Goal: Check status: Check status

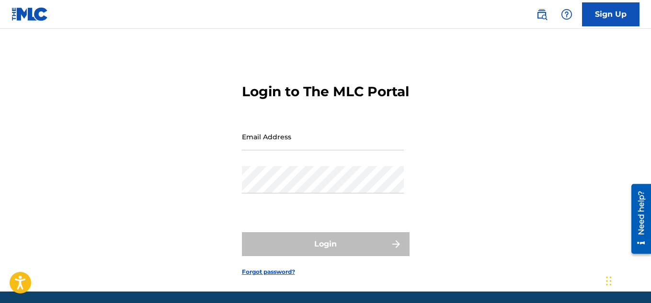
click at [270, 150] on input "Email Address" at bounding box center [323, 136] width 162 height 27
click at [293, 150] on input "Email Address" at bounding box center [323, 136] width 162 height 27
type input "[EMAIL_ADDRESS][DOMAIN_NAME]"
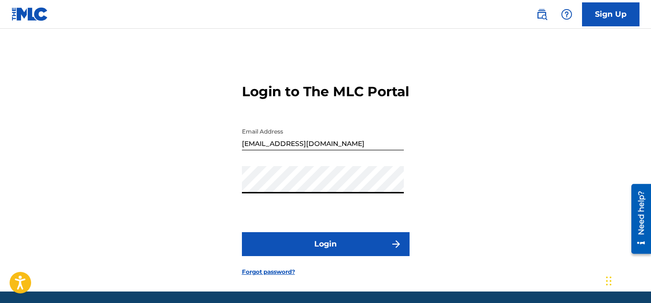
click at [242, 232] on button "Login" at bounding box center [326, 244] width 168 height 24
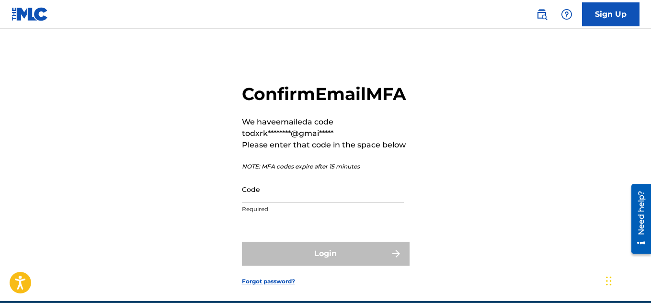
click at [313, 203] on input "Code" at bounding box center [323, 189] width 162 height 27
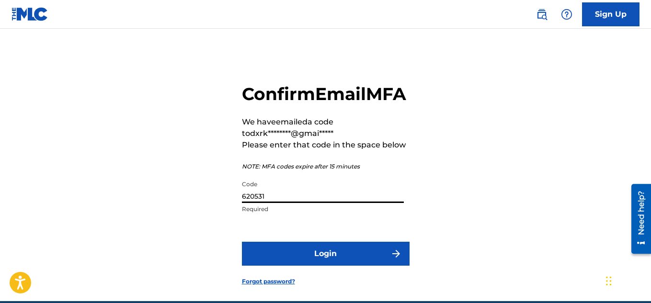
type input "620531"
click at [242, 242] on button "Login" at bounding box center [326, 254] width 168 height 24
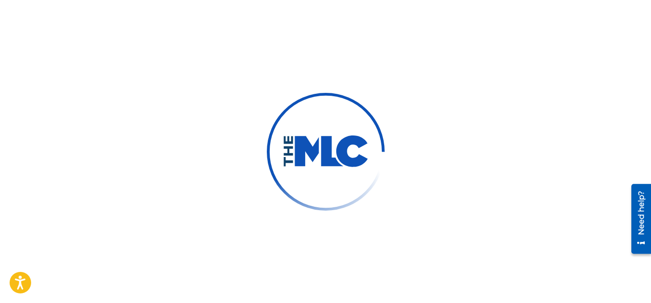
click at [361, 174] on img at bounding box center [325, 151] width 161 height 161
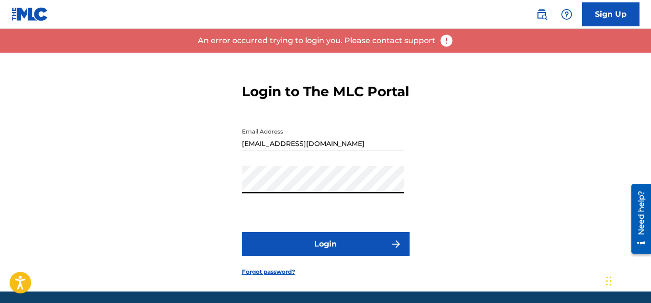
click at [294, 253] on button "Login" at bounding box center [326, 244] width 168 height 24
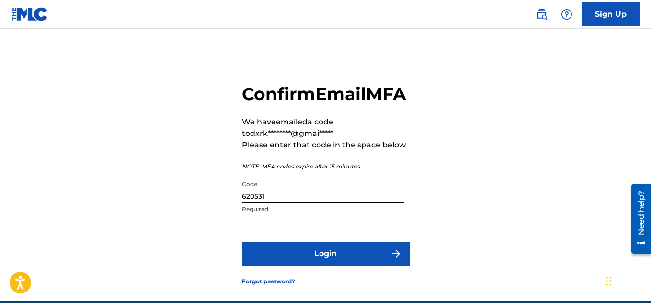
click at [288, 266] on button "Login" at bounding box center [326, 254] width 168 height 24
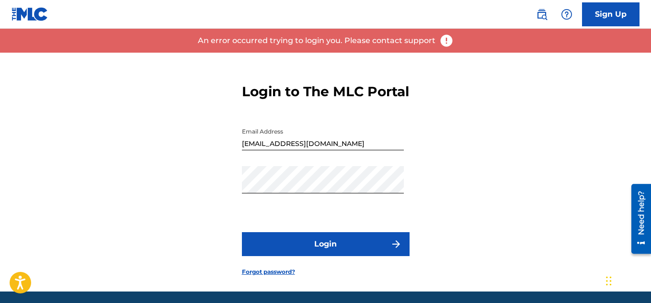
click at [536, 139] on div "Login to The MLC Portal Email Address [EMAIL_ADDRESS][DOMAIN_NAME] Password Log…" at bounding box center [325, 172] width 651 height 239
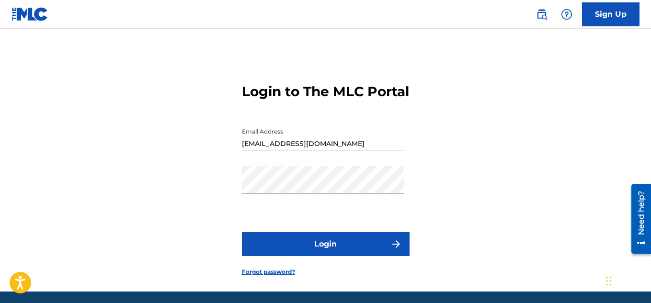
click at [314, 250] on button "Login" at bounding box center [326, 244] width 168 height 24
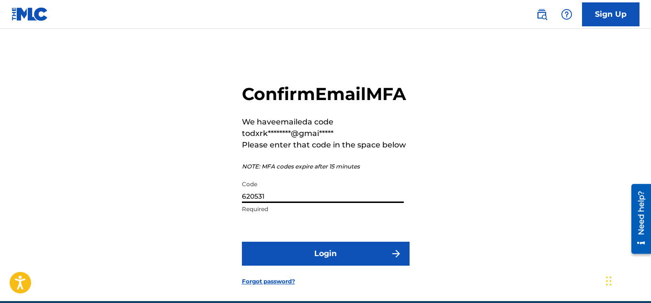
click at [275, 203] on input "620531" at bounding box center [323, 189] width 162 height 27
click at [276, 203] on input "620531" at bounding box center [323, 189] width 162 height 27
type input "669623"
click at [287, 266] on button "Login" at bounding box center [326, 254] width 168 height 24
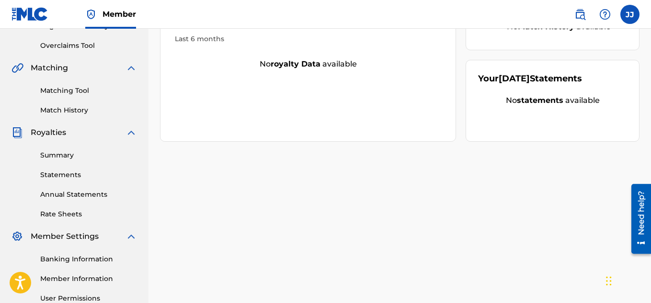
scroll to position [194, 0]
click at [62, 103] on div "Matching Tool Match History" at bounding box center [73, 94] width 125 height 42
click at [62, 110] on link "Match History" at bounding box center [88, 109] width 97 height 10
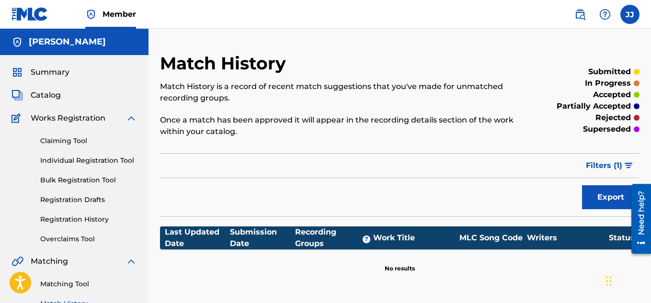
click at [602, 194] on button "Export" at bounding box center [610, 197] width 57 height 24
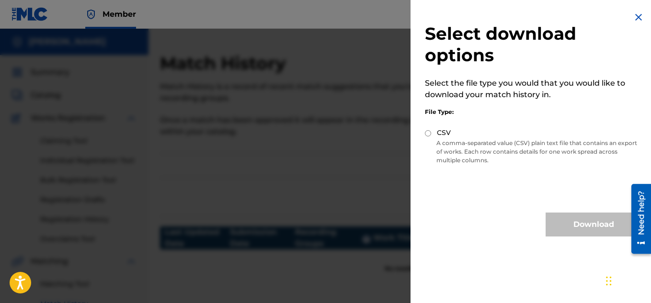
click at [634, 18] on img at bounding box center [638, 16] width 11 height 11
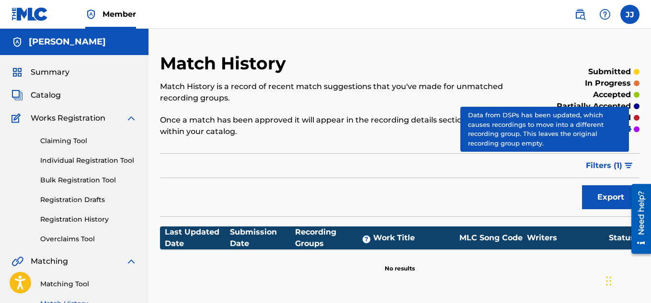
click at [617, 162] on span "Filters ( 1 )" at bounding box center [604, 165] width 36 height 11
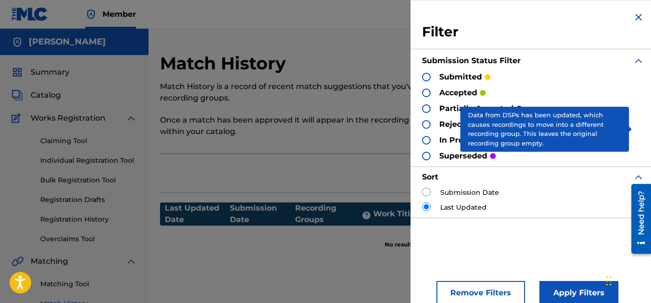
click at [462, 190] on label "Submission Date" at bounding box center [469, 193] width 59 height 10
click at [638, 17] on img at bounding box center [638, 16] width 11 height 11
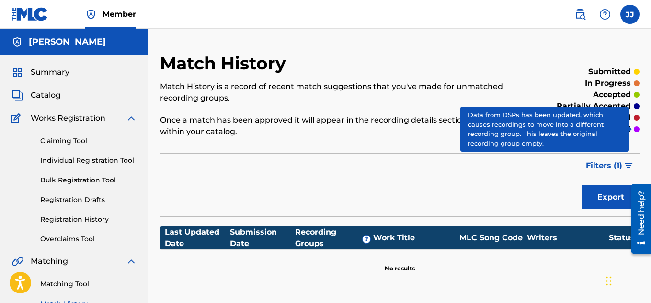
click at [79, 222] on link "Registration History" at bounding box center [88, 220] width 97 height 10
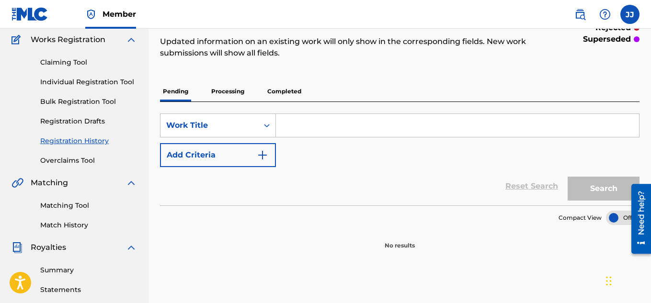
scroll to position [79, 0]
click at [238, 93] on p "Processing" at bounding box center [227, 91] width 39 height 20
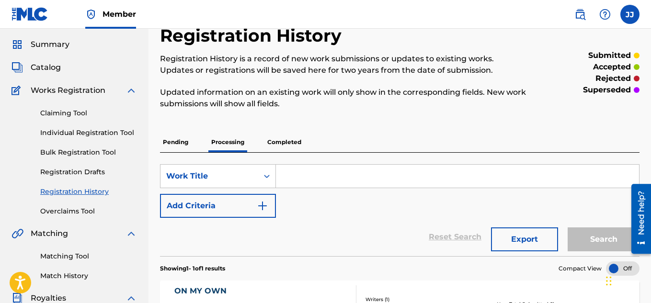
scroll to position [28, 0]
click at [282, 136] on p "Completed" at bounding box center [284, 142] width 40 height 20
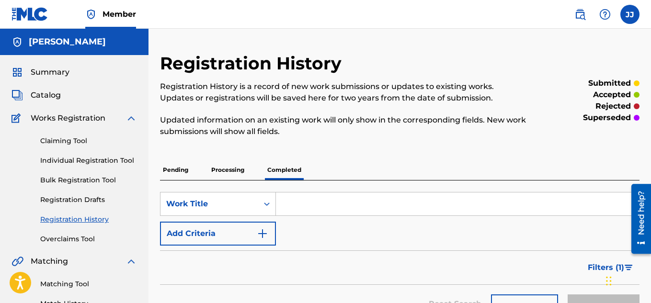
click at [184, 174] on p "Pending" at bounding box center [175, 170] width 31 height 20
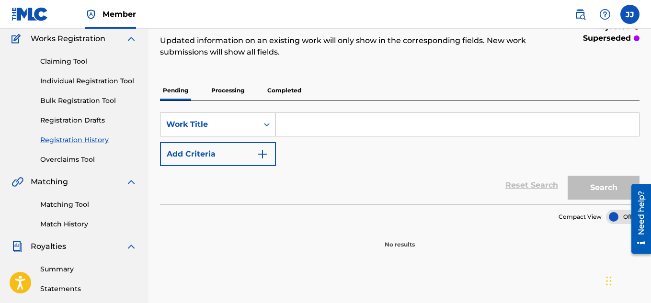
scroll to position [71, 0]
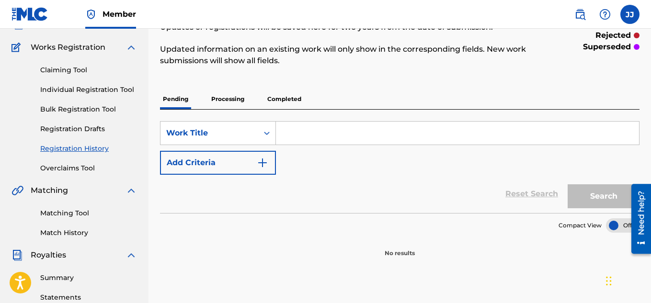
click at [228, 101] on p "Processing" at bounding box center [227, 99] width 39 height 20
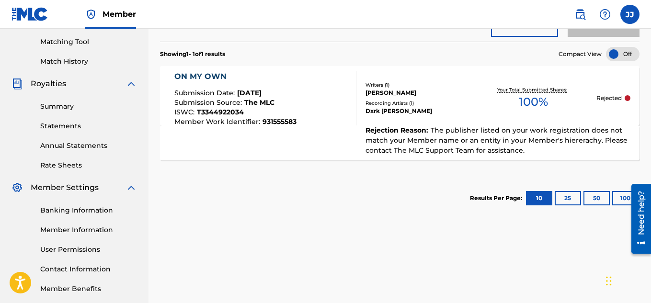
scroll to position [214, 0]
